Goal: Use online tool/utility: Utilize a website feature to perform a specific function

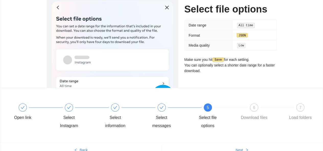
scroll to position [37, 0]
click at [257, 107] on div at bounding box center [277, 108] width 46 height 2
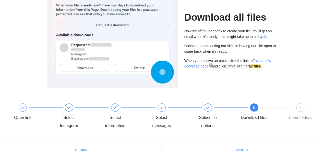
click at [302, 107] on div "7" at bounding box center [300, 108] width 8 height 8
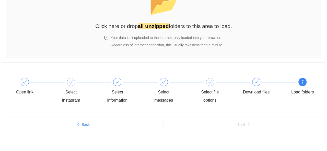
scroll to position [0, 0]
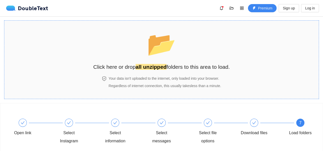
click at [149, 39] on span "📂" at bounding box center [161, 44] width 29 height 26
click at [182, 61] on div "📂 Click here or drop all unzipped folders to this area to load." at bounding box center [161, 48] width 137 height 45
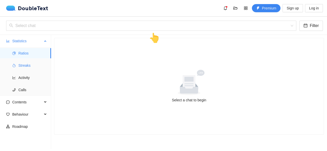
click at [42, 65] on span "Streaks" at bounding box center [32, 66] width 29 height 10
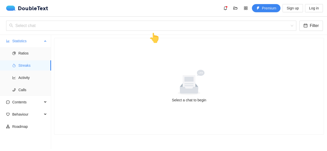
click at [42, 65] on span "Streaks" at bounding box center [32, 66] width 29 height 10
click at [42, 52] on span "Ratios" at bounding box center [32, 53] width 29 height 10
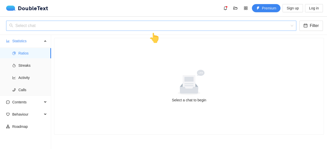
click at [70, 27] on input "search" at bounding box center [149, 26] width 280 height 10
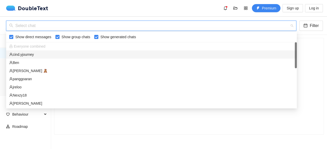
click at [56, 56] on div "cind.yjourney" at bounding box center [151, 55] width 284 height 6
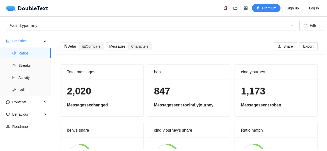
click at [56, 56] on div "Total messages 2,020 Messages exchanged ben. 847 Messages sent to cind.yjourney…" at bounding box center [188, 130] width 269 height 150
click at [141, 47] on span "Characters" at bounding box center [139, 46] width 17 height 4
click at [128, 43] on input "Characters" at bounding box center [128, 43] width 0 height 0
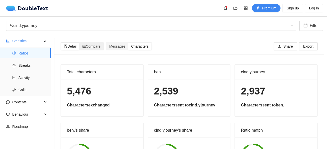
click at [75, 45] on span "Detail" at bounding box center [70, 46] width 13 height 4
click at [61, 43] on input "Detail" at bounding box center [61, 43] width 0 height 0
click at [102, 49] on div "Compare" at bounding box center [91, 46] width 24 height 7
click at [79, 43] on input "Compare" at bounding box center [79, 43] width 0 height 0
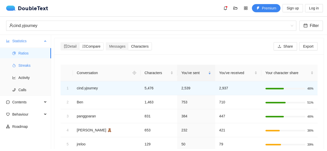
click at [35, 64] on span "Streaks" at bounding box center [32, 66] width 29 height 10
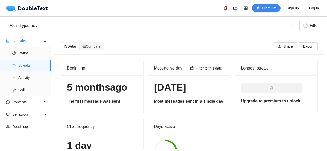
click at [267, 76] on div "Upgrade to premium to unlock" at bounding box center [276, 94] width 82 height 37
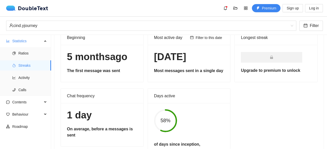
scroll to position [5, 0]
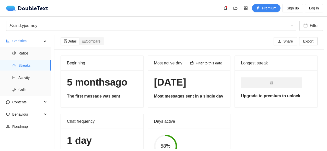
click at [264, 86] on span at bounding box center [271, 83] width 61 height 11
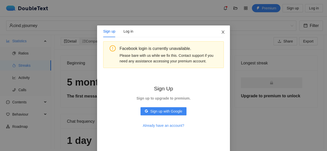
click at [221, 34] on icon "close" at bounding box center [223, 32] width 4 height 4
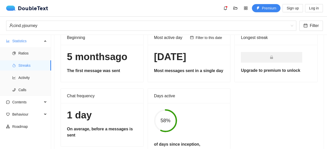
scroll to position [56, 0]
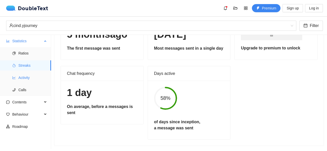
click at [28, 80] on span "Activity" at bounding box center [32, 78] width 29 height 10
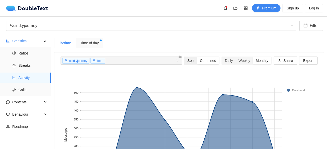
click at [189, 62] on div "Split" at bounding box center [190, 60] width 13 height 7
click at [184, 57] on input "Split" at bounding box center [184, 57] width 0 height 0
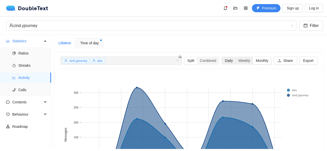
click at [226, 61] on div "Daily" at bounding box center [229, 60] width 14 height 7
click at [222, 57] on input "Daily" at bounding box center [222, 57] width 0 height 0
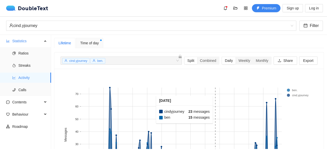
scroll to position [51, 0]
